Goal: Check status: Check status

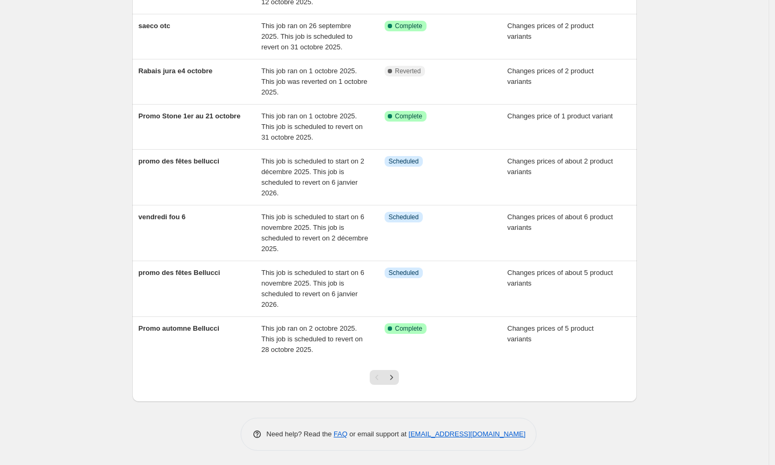
scroll to position [199, 0]
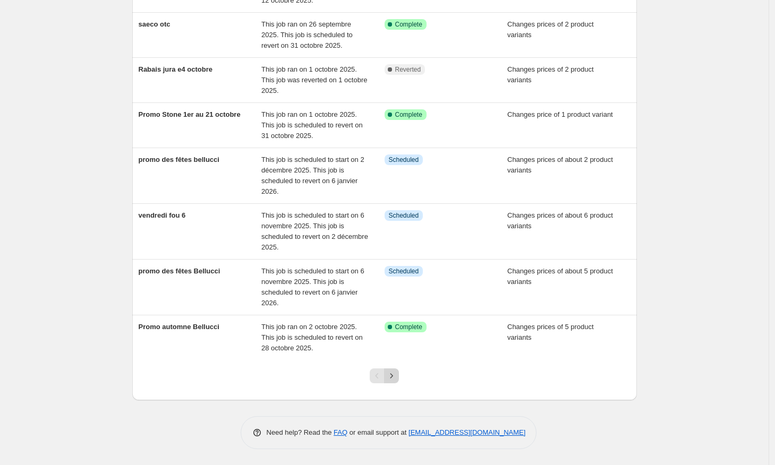
click at [393, 381] on icon "Next" at bounding box center [391, 376] width 11 height 11
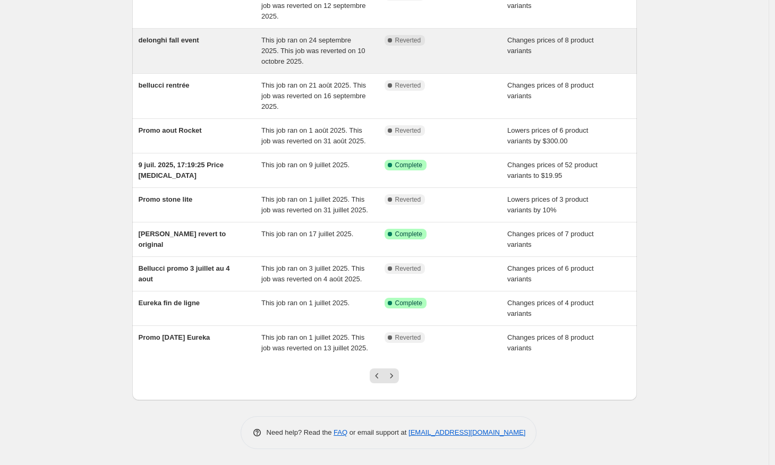
scroll to position [156, 0]
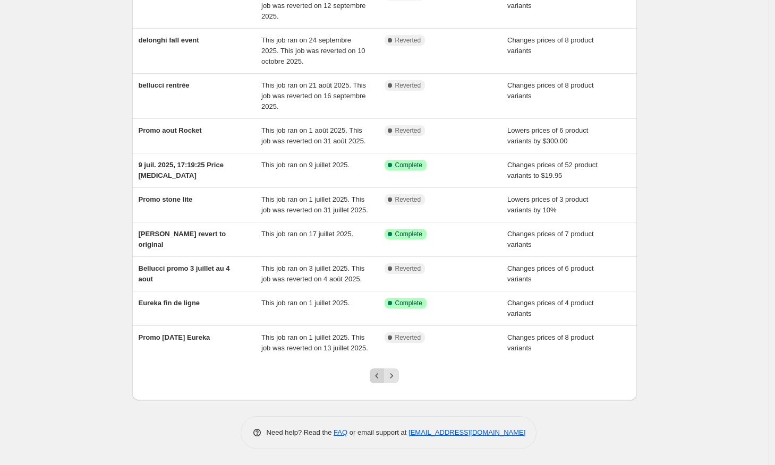
click at [382, 378] on icon "Previous" at bounding box center [377, 376] width 11 height 11
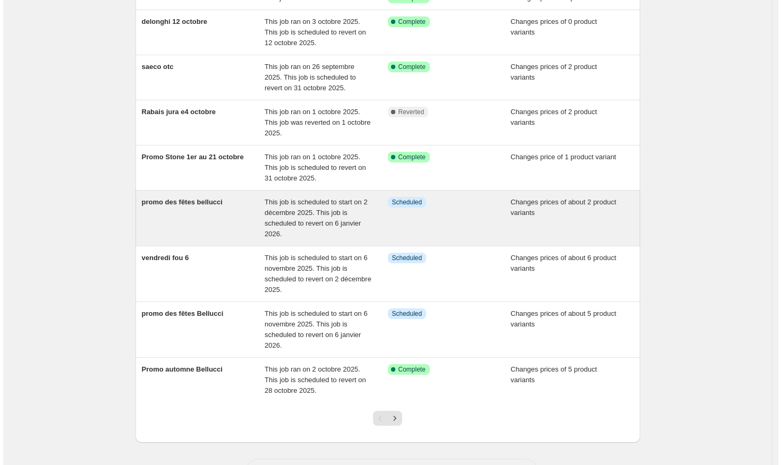
scroll to position [0, 0]
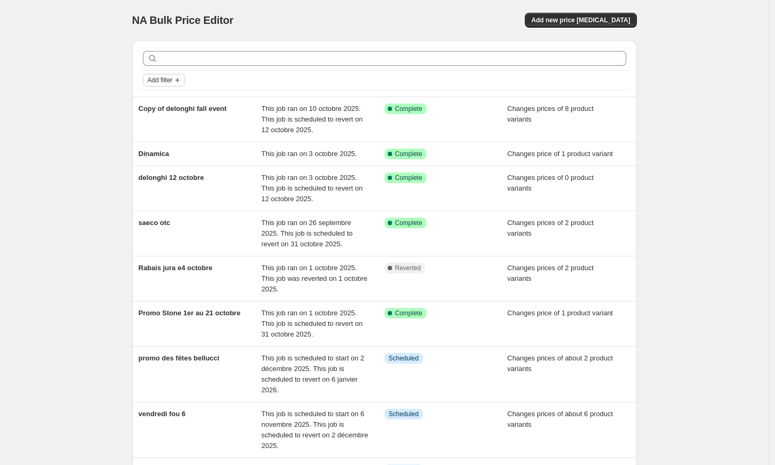
click at [160, 85] on button "Add filter" at bounding box center [164, 80] width 42 height 13
click at [176, 98] on span "Job status" at bounding box center [166, 101] width 31 height 8
click at [158, 118] on input "Queued" at bounding box center [156, 118] width 8 height 8
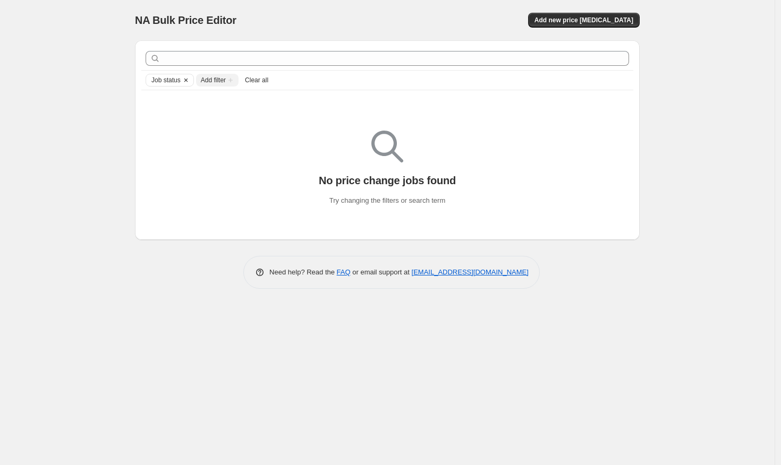
click at [186, 78] on icon "Clear" at bounding box center [186, 80] width 8 height 8
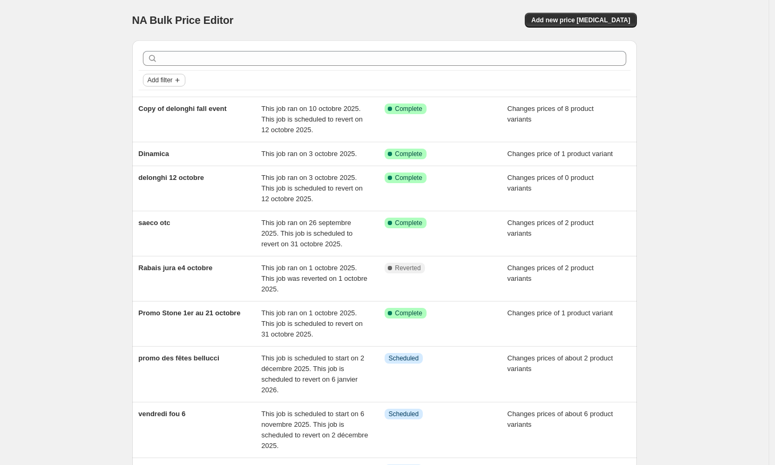
click at [173, 79] on span "Add filter" at bounding box center [160, 80] width 25 height 8
click at [172, 105] on span "Job status" at bounding box center [166, 101] width 31 height 8
click at [158, 134] on input "In progress" at bounding box center [156, 132] width 8 height 8
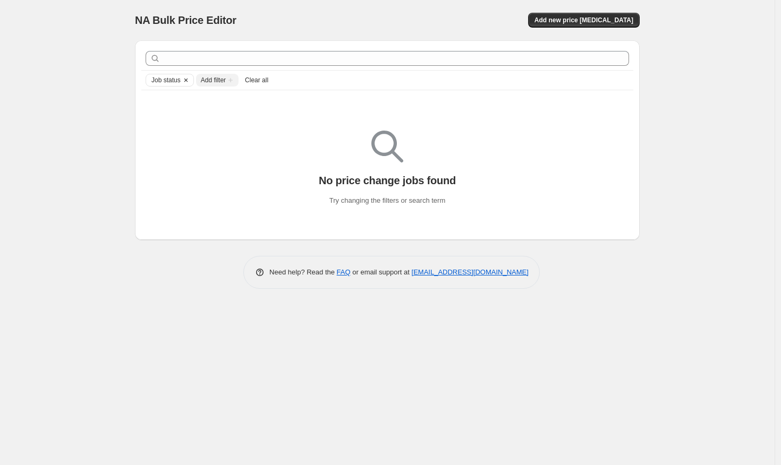
click at [168, 82] on span "Job status" at bounding box center [165, 80] width 29 height 8
click at [167, 194] on span "Clear" at bounding box center [160, 192] width 16 height 11
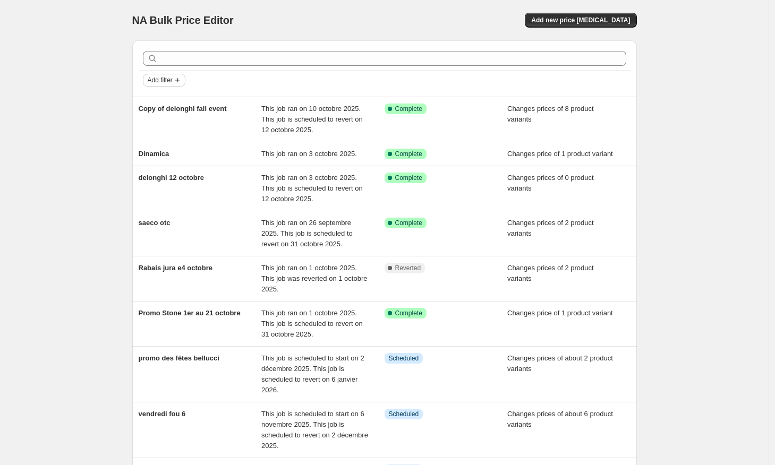
click at [166, 76] on span "Add filter" at bounding box center [160, 80] width 25 height 8
click at [174, 101] on span "Job status" at bounding box center [166, 101] width 31 height 8
click at [176, 105] on span "Pending" at bounding box center [178, 103] width 25 height 8
click at [161, 105] on input "Pending" at bounding box center [156, 103] width 8 height 8
